Goal: Task Accomplishment & Management: Use online tool/utility

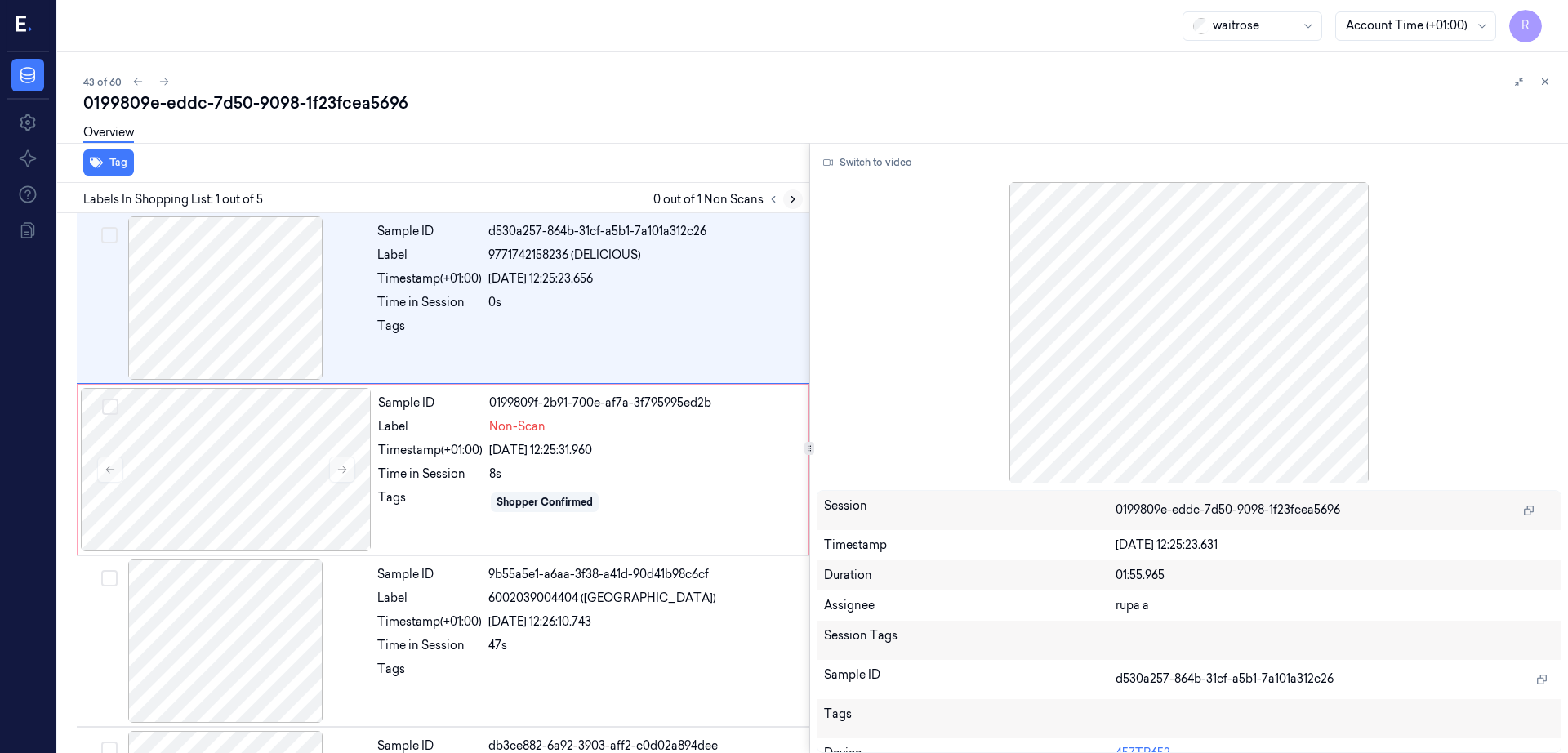
click at [803, 198] on button at bounding box center [792, 199] width 19 height 19
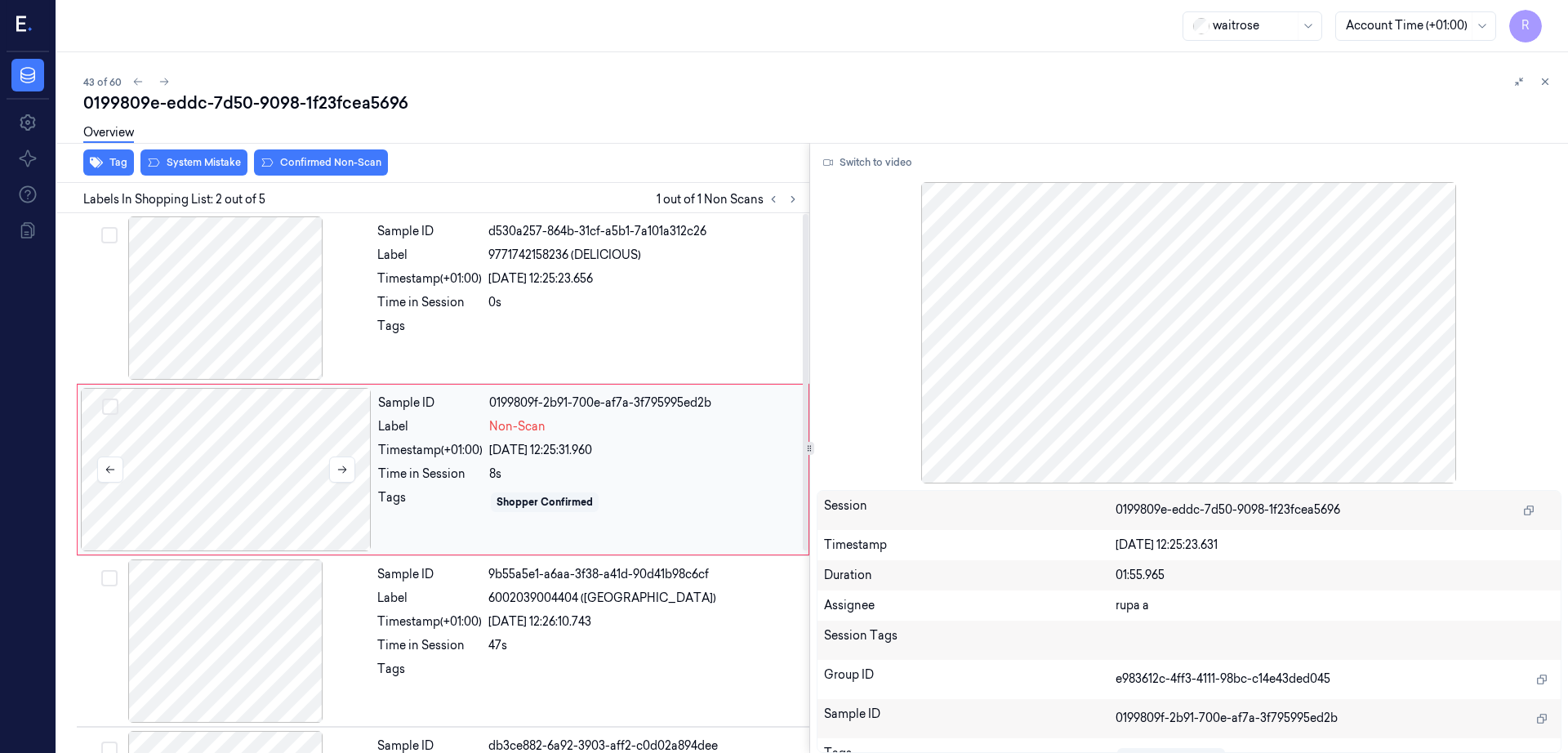
click at [196, 468] on div at bounding box center [226, 470] width 291 height 164
click at [222, 347] on div at bounding box center [225, 299] width 291 height 164
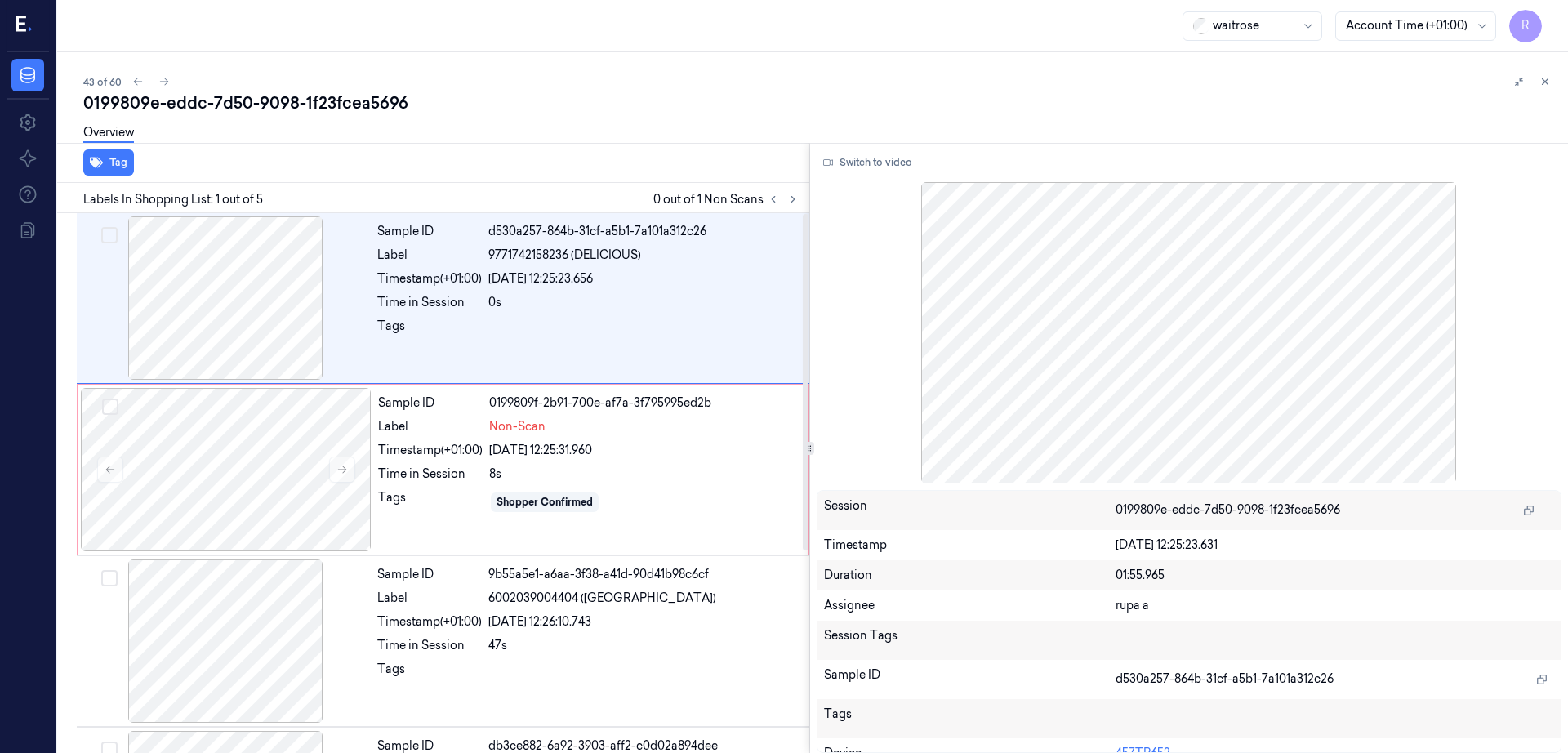
click at [884, 147] on div "Switch to video Session 0199809e-eddc-7d50-9098-1f23fcea5696 Timestamp 25/09/20…" at bounding box center [1189, 449] width 759 height 610
click at [883, 162] on button "Switch to video" at bounding box center [867, 162] width 102 height 26
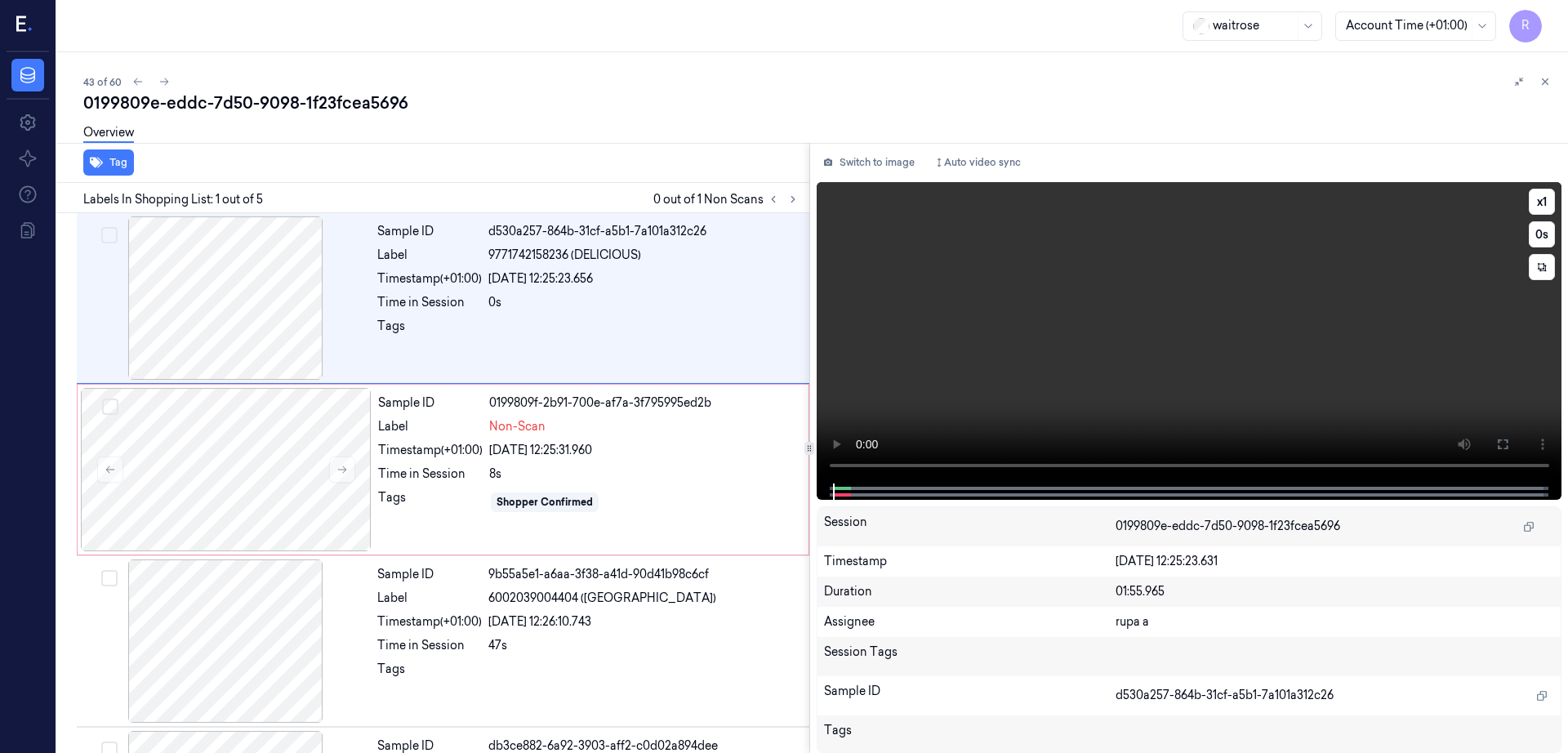
click at [1508, 439] on icon at bounding box center [1503, 444] width 10 height 10
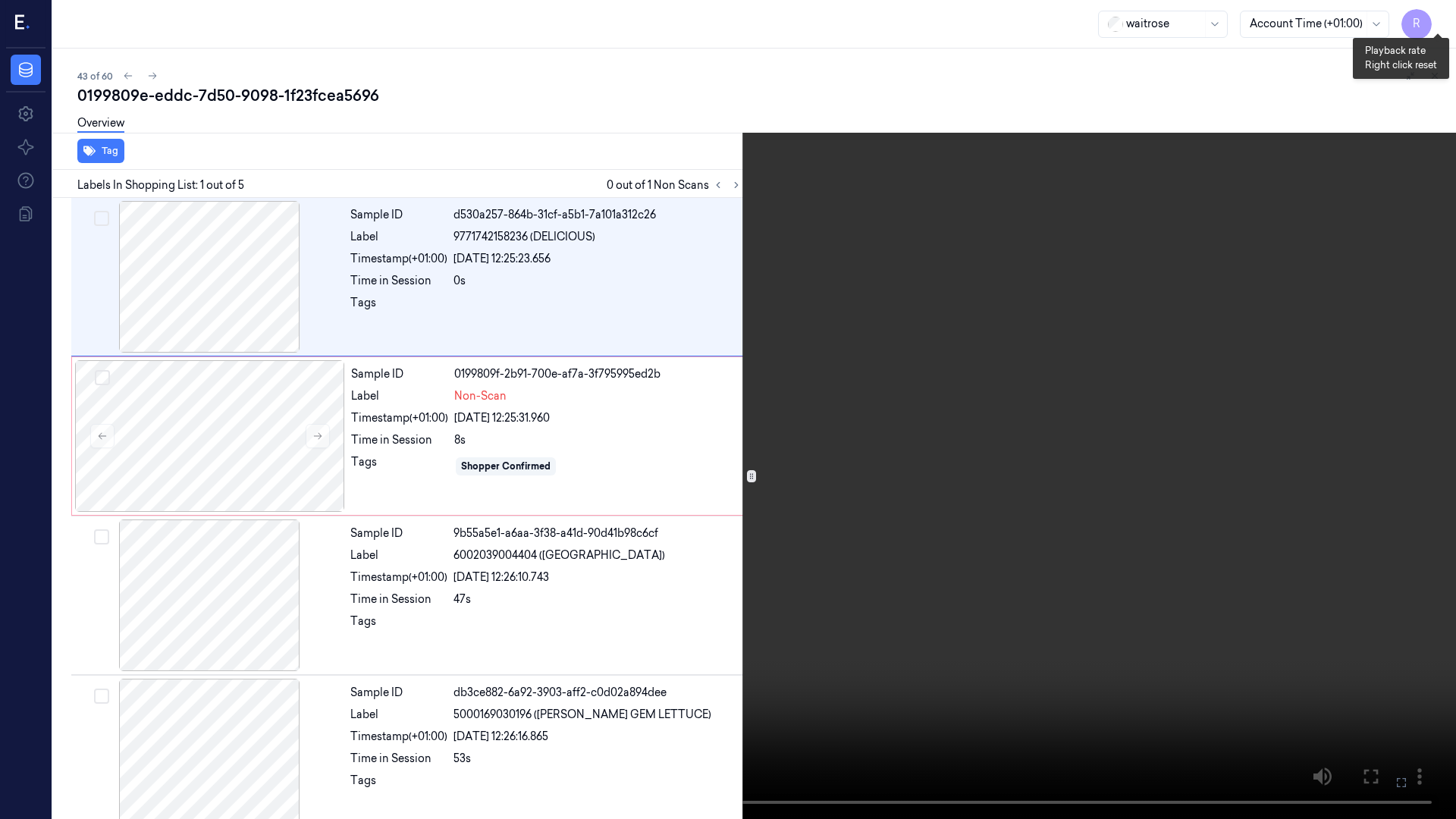
click at [1440, 11] on button "x 1" at bounding box center [1438, 18] width 24 height 24
click at [1436, 16] on button "x 2" at bounding box center [1438, 18] width 24 height 24
